Goal: Task Accomplishment & Management: Manage account settings

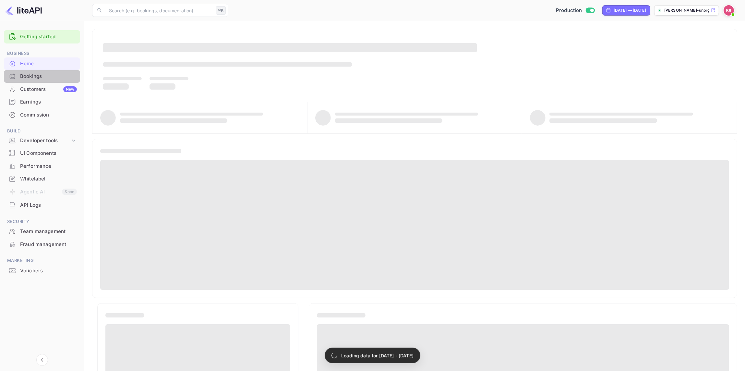
click at [41, 78] on div "Bookings" at bounding box center [48, 76] width 57 height 7
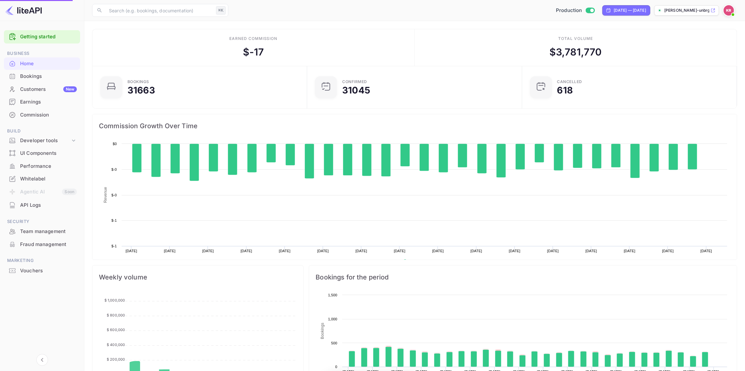
scroll to position [105, 211]
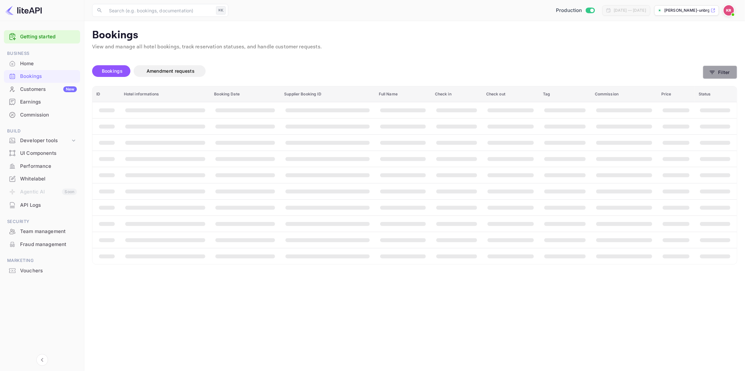
click at [720, 74] on button "Filter" at bounding box center [720, 72] width 34 height 13
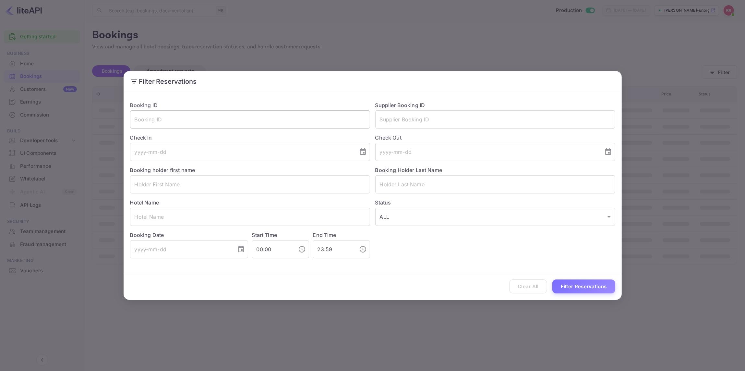
click at [155, 121] on input "text" at bounding box center [250, 119] width 240 height 18
paste input "QVa3uwn2K"
click at [136, 120] on input "QVa3uwn2K" at bounding box center [250, 119] width 240 height 18
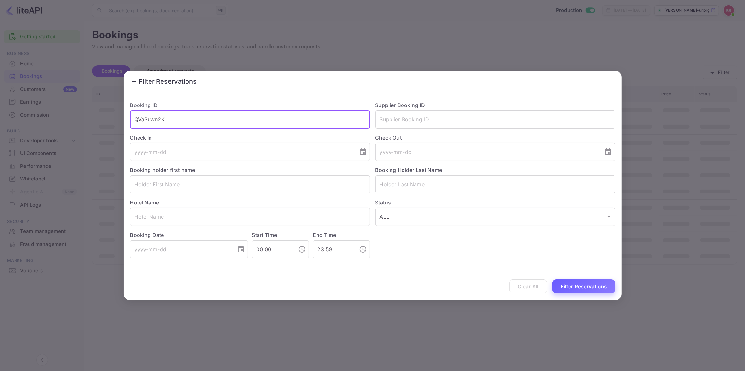
type input "QVa3uwn2K"
click at [573, 286] on button "Filter Reservations" at bounding box center [583, 286] width 63 height 14
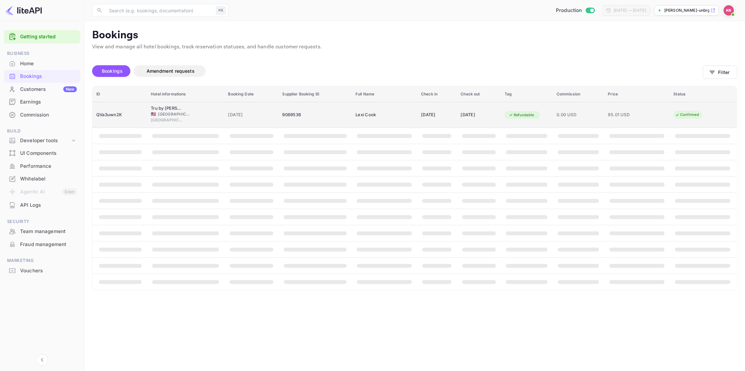
click at [158, 114] on span "[GEOGRAPHIC_DATA]" at bounding box center [174, 114] width 32 height 6
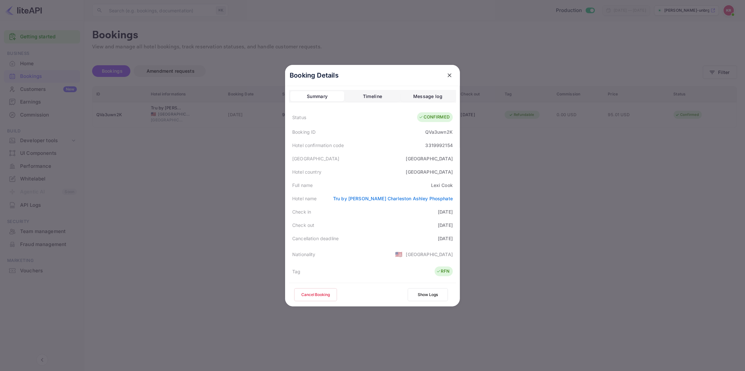
click at [312, 291] on button "Cancel Booking" at bounding box center [315, 294] width 43 height 13
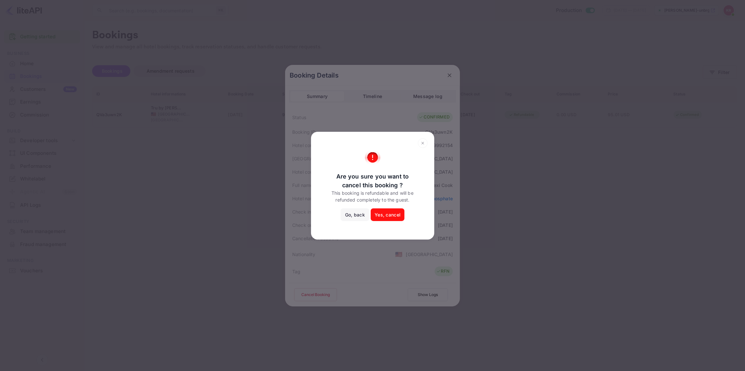
click at [386, 214] on button "Yes, cancel" at bounding box center [388, 214] width 34 height 13
